Goal: Task Accomplishment & Management: Manage account settings

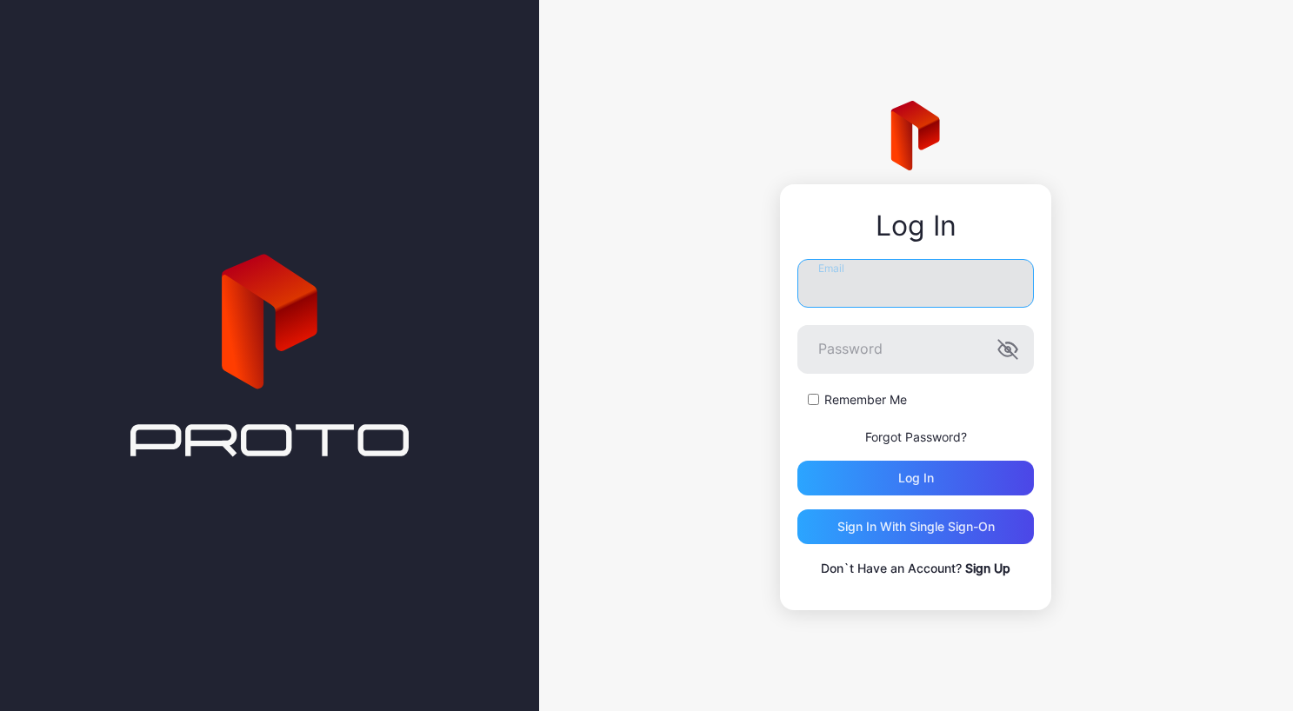
click at [918, 302] on input "Email" at bounding box center [916, 283] width 237 height 49
type input "**********"
click at [798, 461] on button "Log in" at bounding box center [916, 478] width 237 height 35
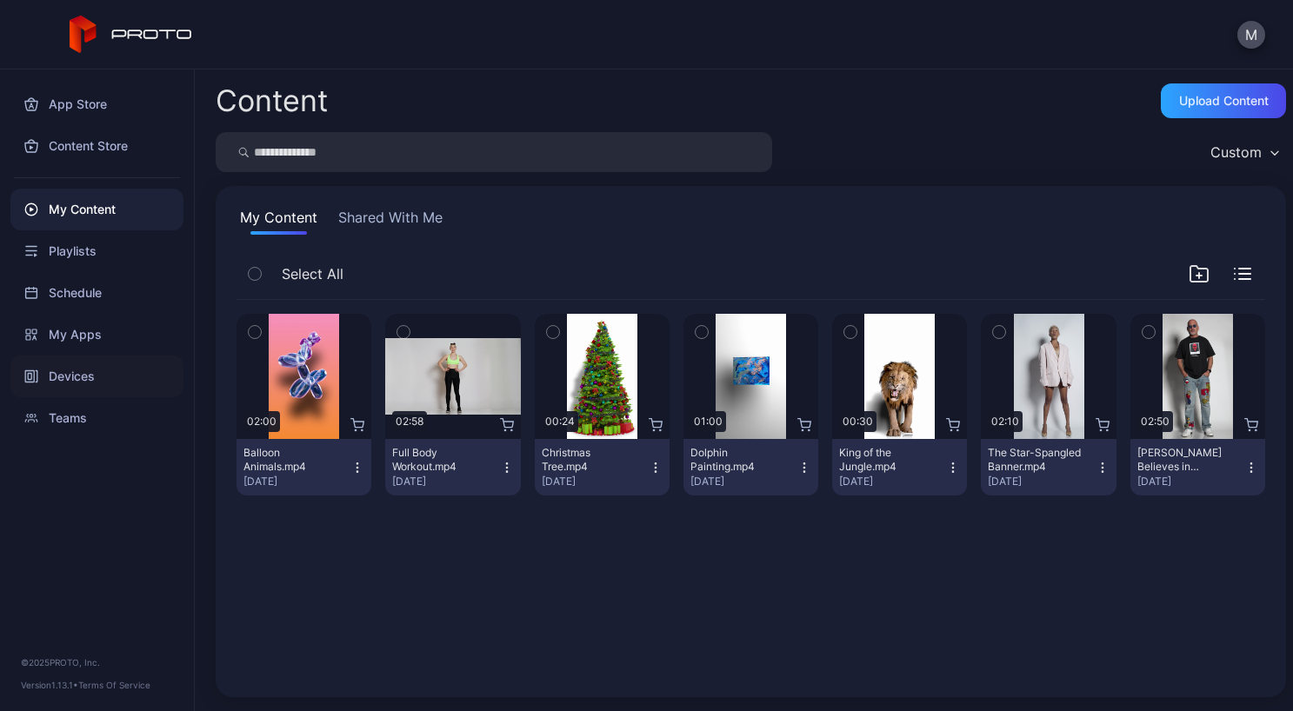
click at [99, 377] on div "Devices" at bounding box center [96, 377] width 173 height 42
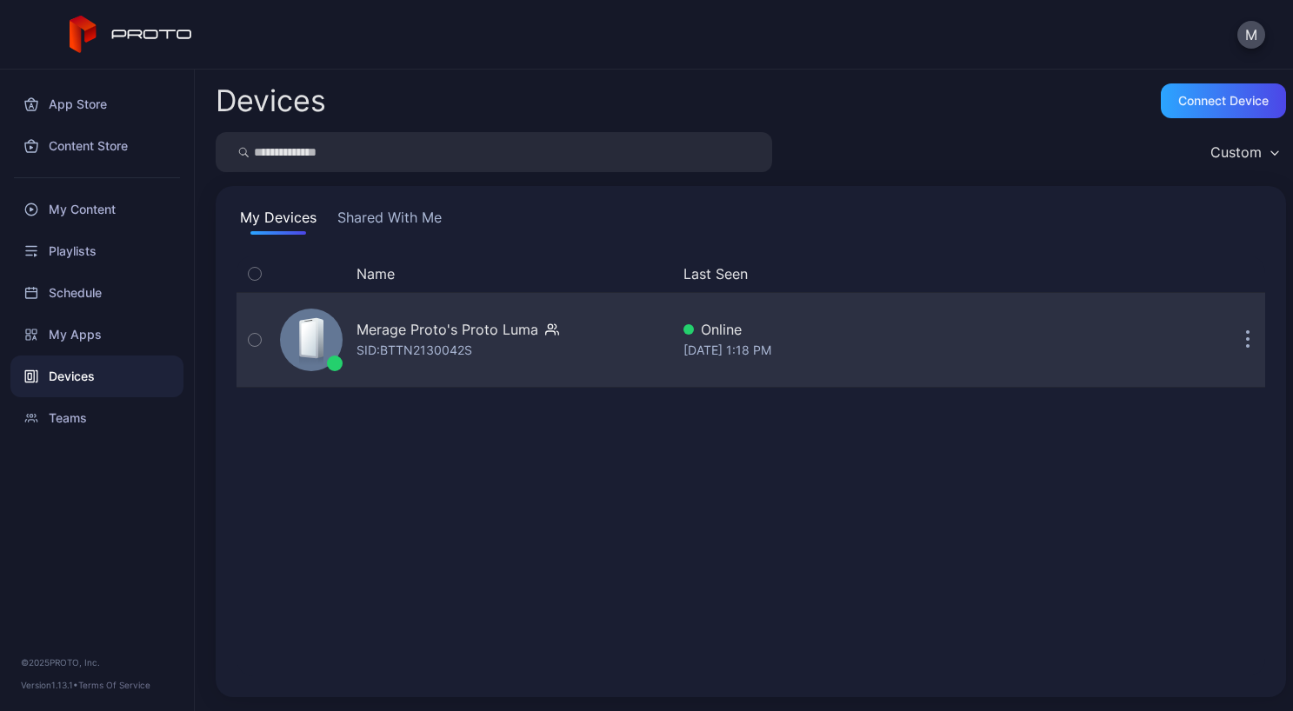
click at [1246, 346] on icon "button" at bounding box center [1248, 340] width 4 height 20
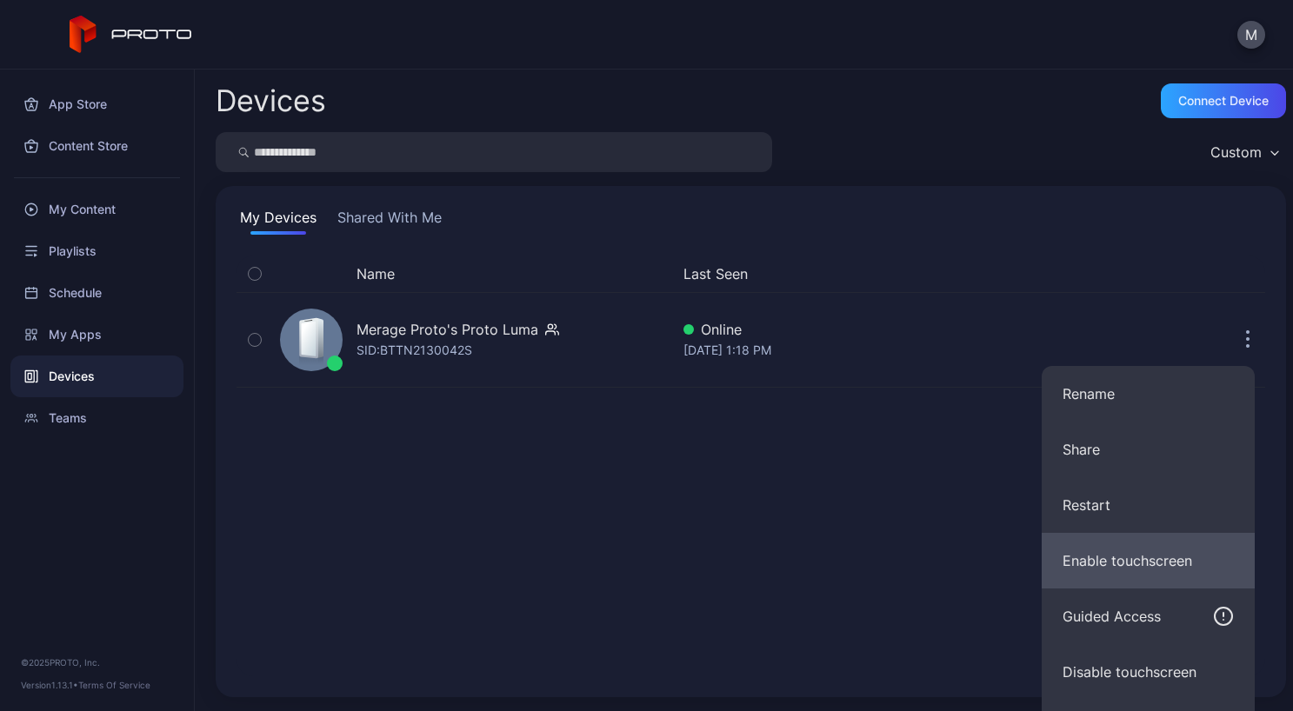
click at [1196, 556] on button "Enable touchscreen" at bounding box center [1148, 561] width 213 height 56
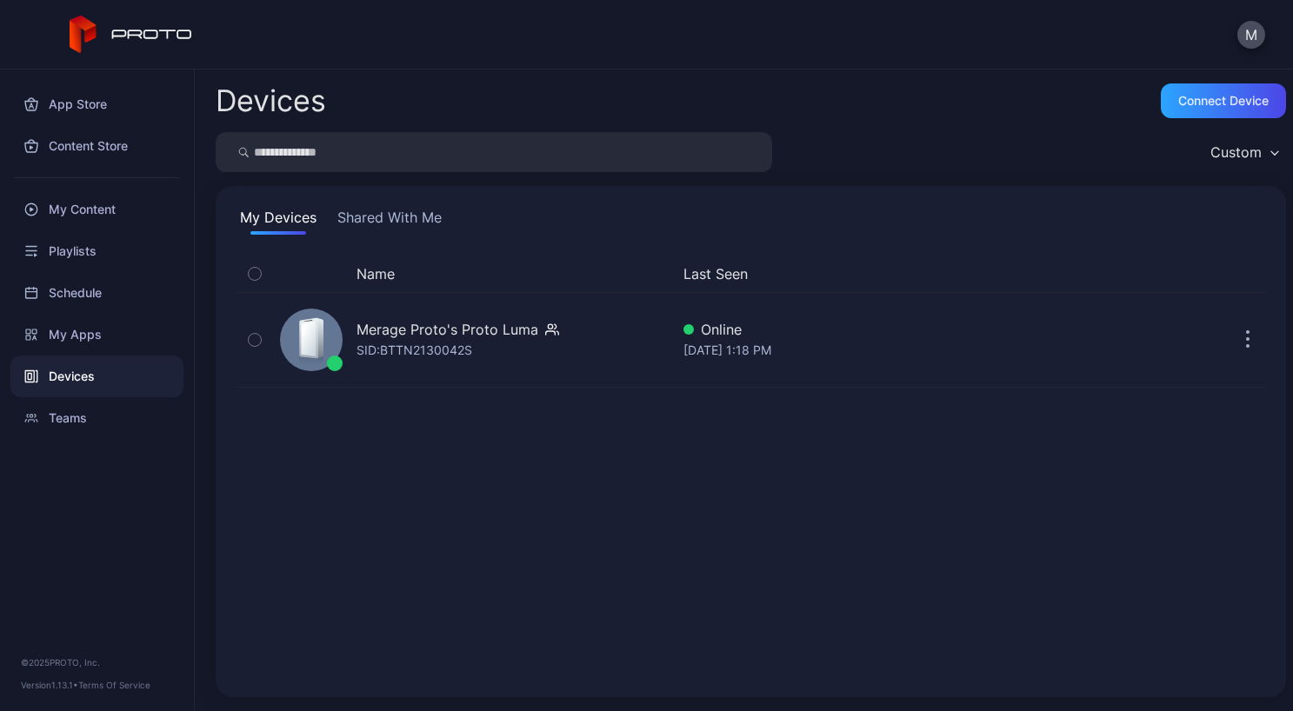
click at [607, 595] on div "Name Last Seen Merage Proto's Proto [PERSON_NAME]: BTTN2130042S Online [DATE] 1…" at bounding box center [751, 466] width 1029 height 421
